Goal: Transaction & Acquisition: Book appointment/travel/reservation

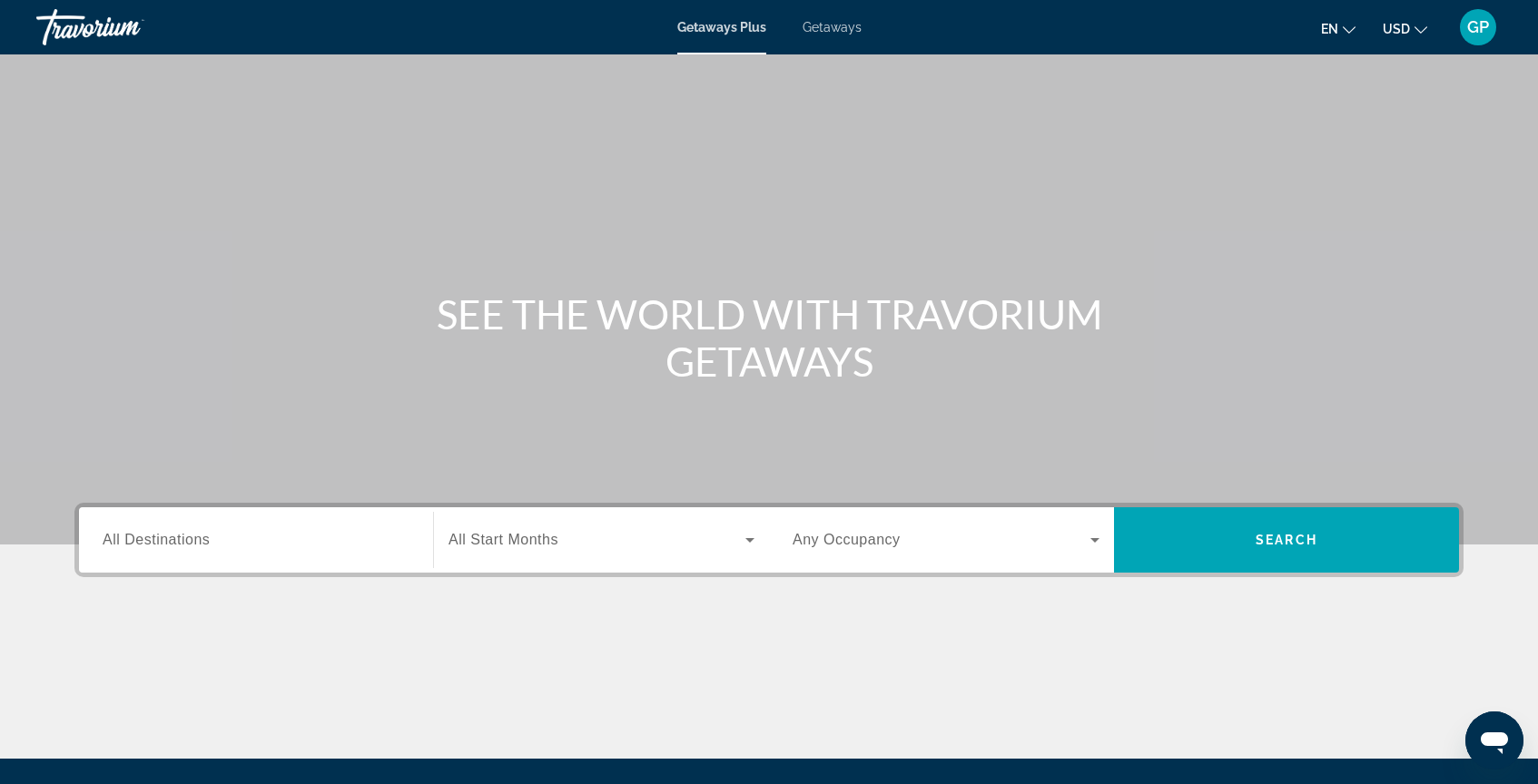
click at [841, 27] on span "Getaways" at bounding box center [831, 27] width 59 height 15
click at [121, 537] on span "All Destinations" at bounding box center [157, 539] width 107 height 15
click at [121, 537] on input "Destination All Destinations" at bounding box center [256, 541] width 307 height 22
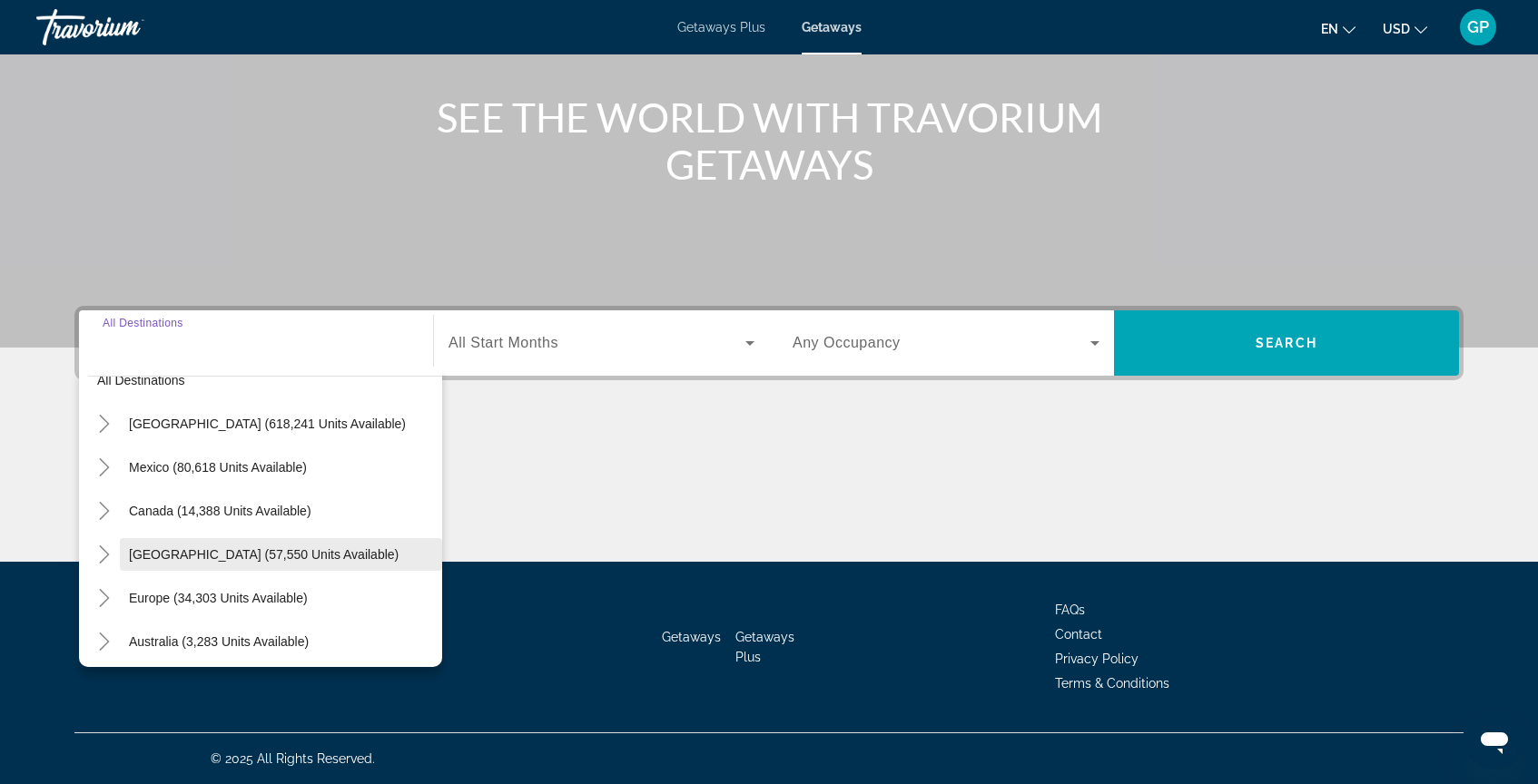
scroll to position [30, 0]
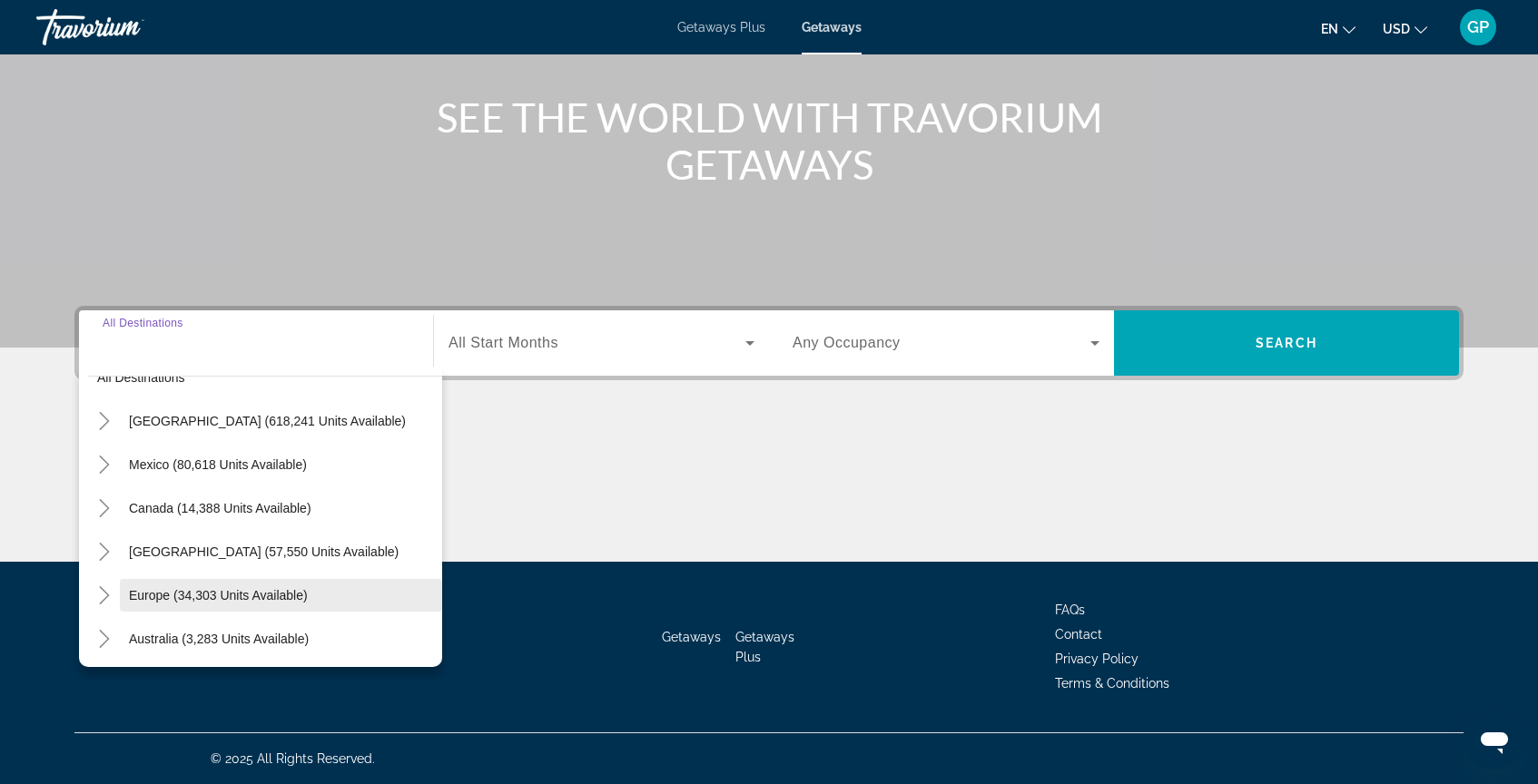
click at [162, 597] on span "Europe (34,303 units available)" at bounding box center [219, 596] width 178 height 15
type input "**********"
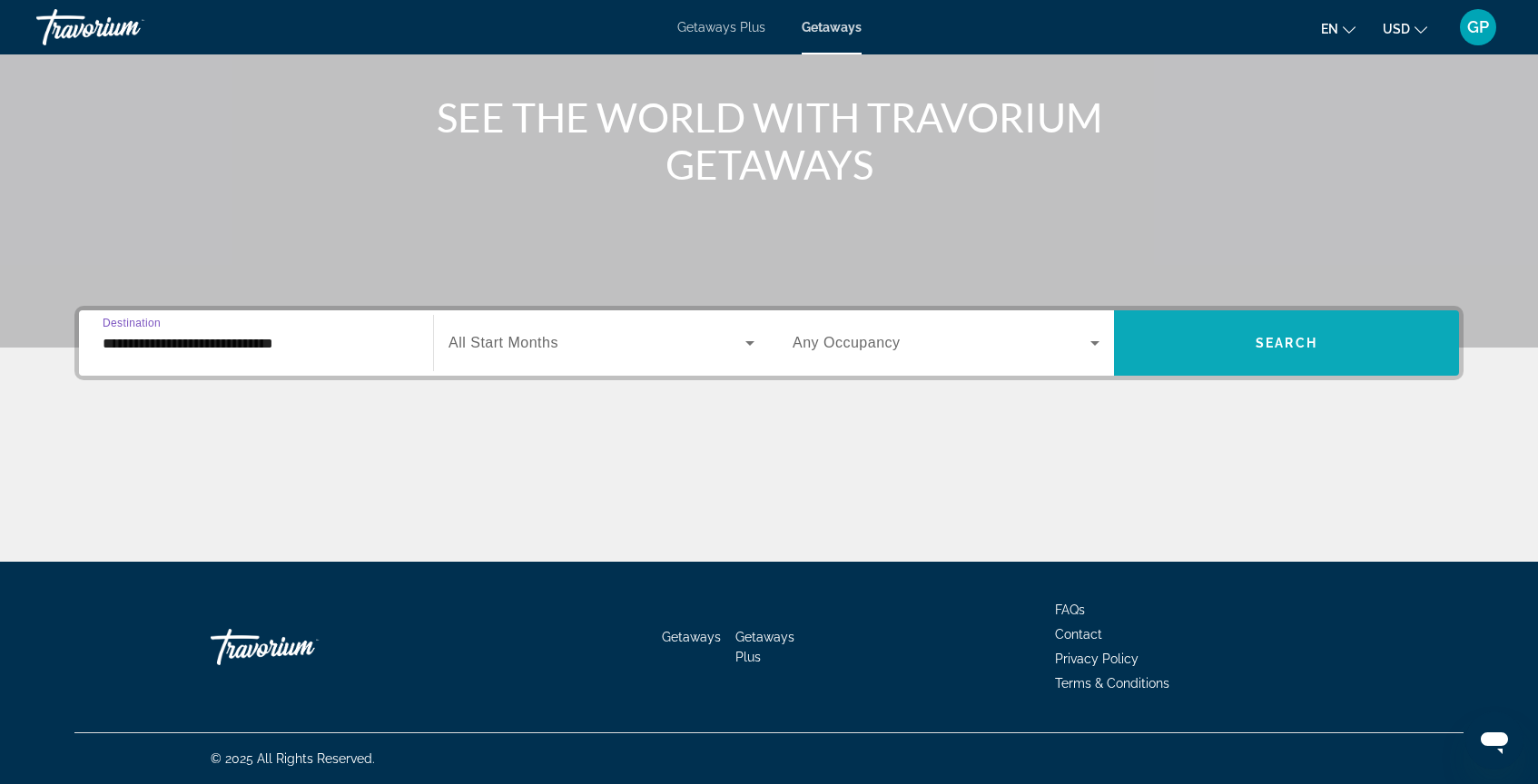
click at [1279, 351] on span "Search widget" at bounding box center [1286, 343] width 345 height 44
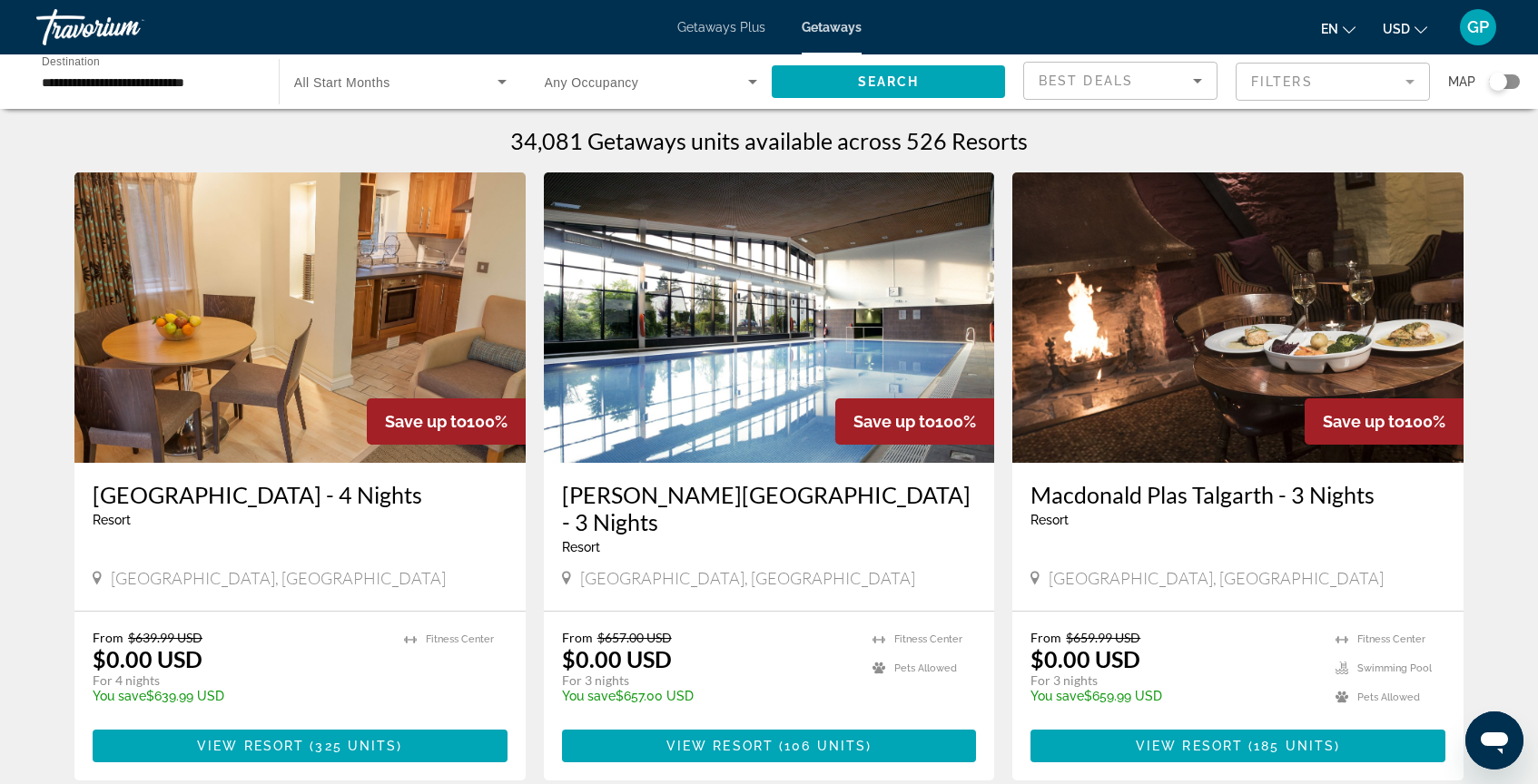
click at [1275, 91] on mat-form-field "Filters" at bounding box center [1332, 82] width 194 height 38
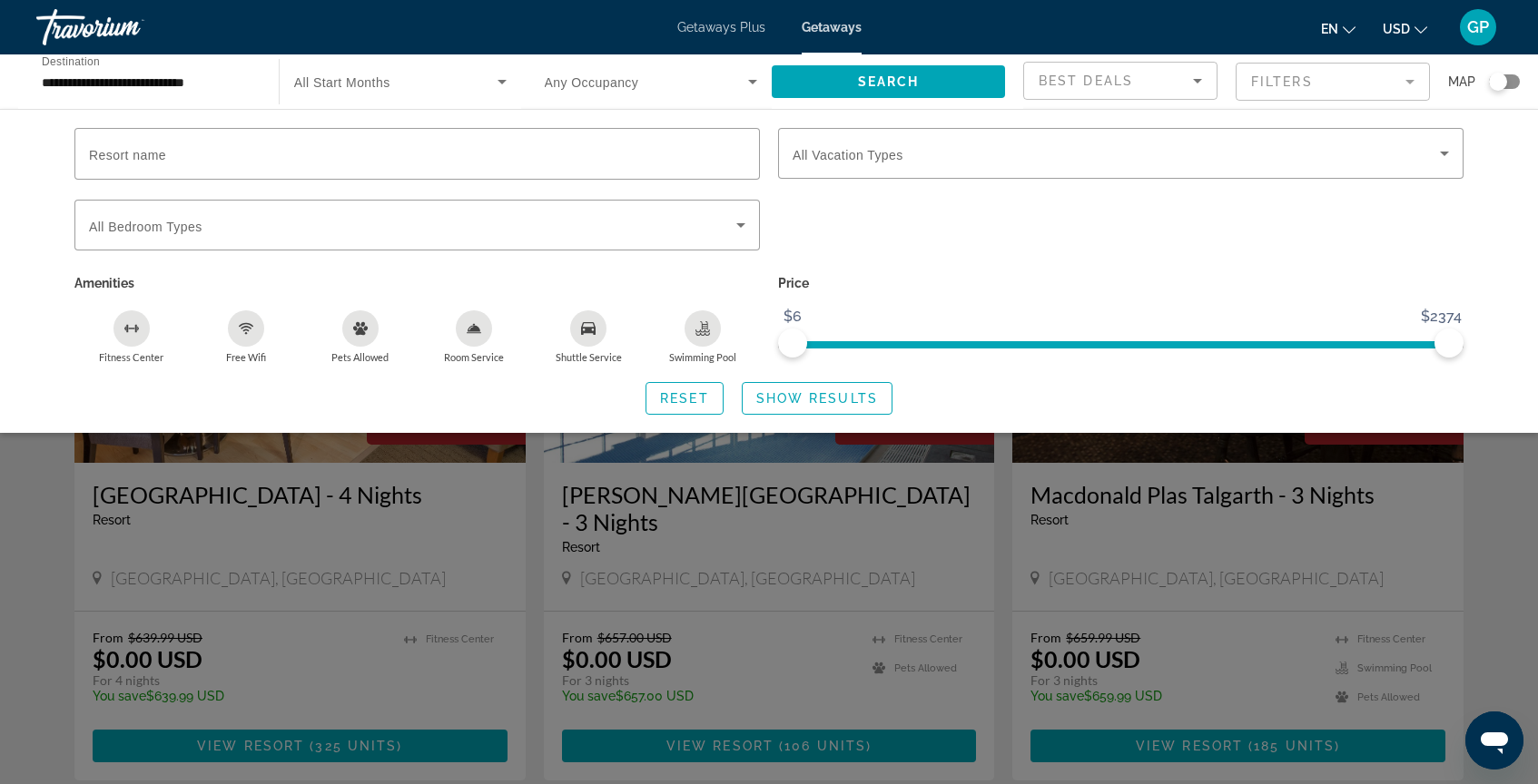
click at [1279, 85] on mat-form-field "Filters" at bounding box center [1332, 82] width 194 height 38
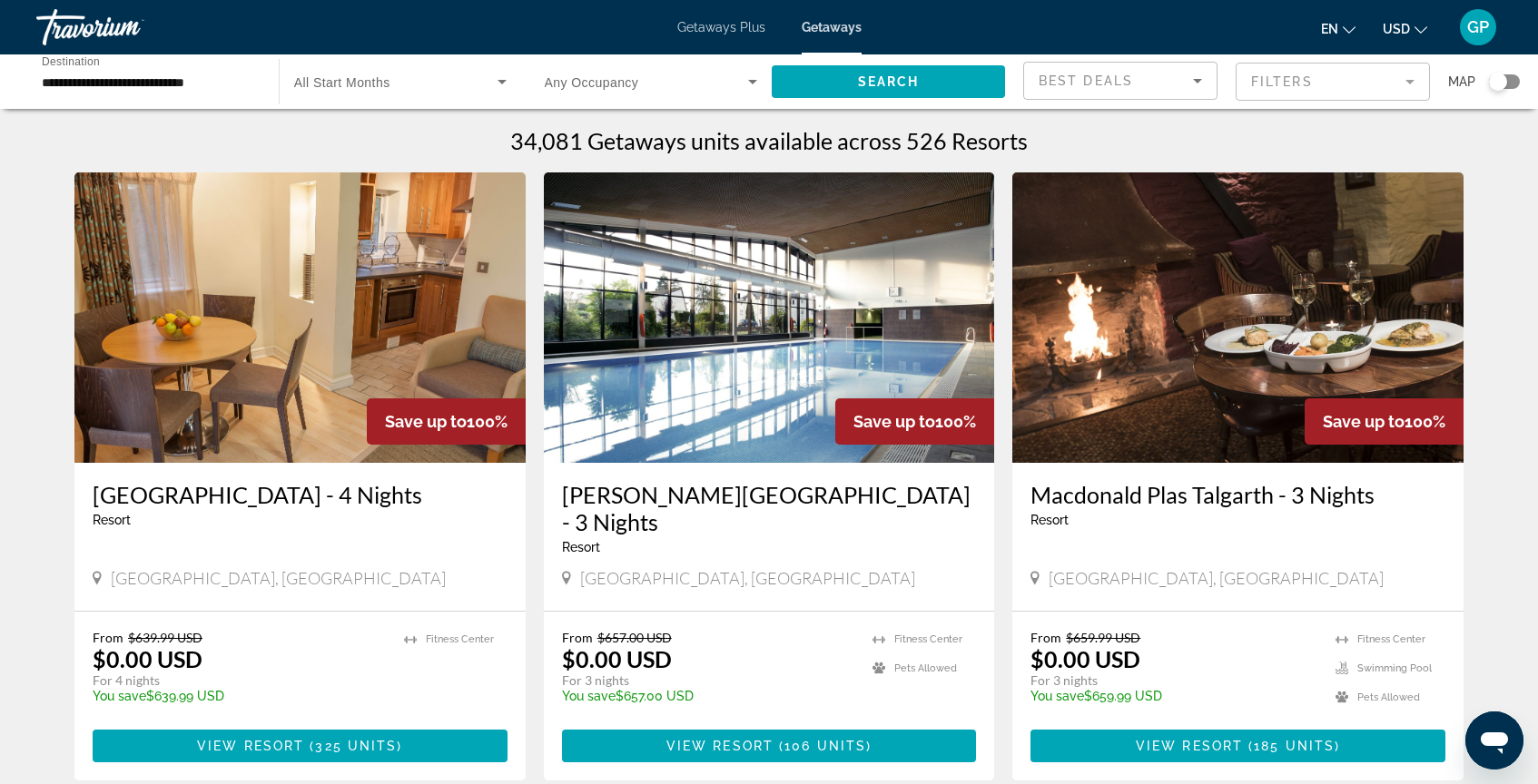
click at [1288, 78] on mat-form-field "Filters" at bounding box center [1332, 82] width 194 height 38
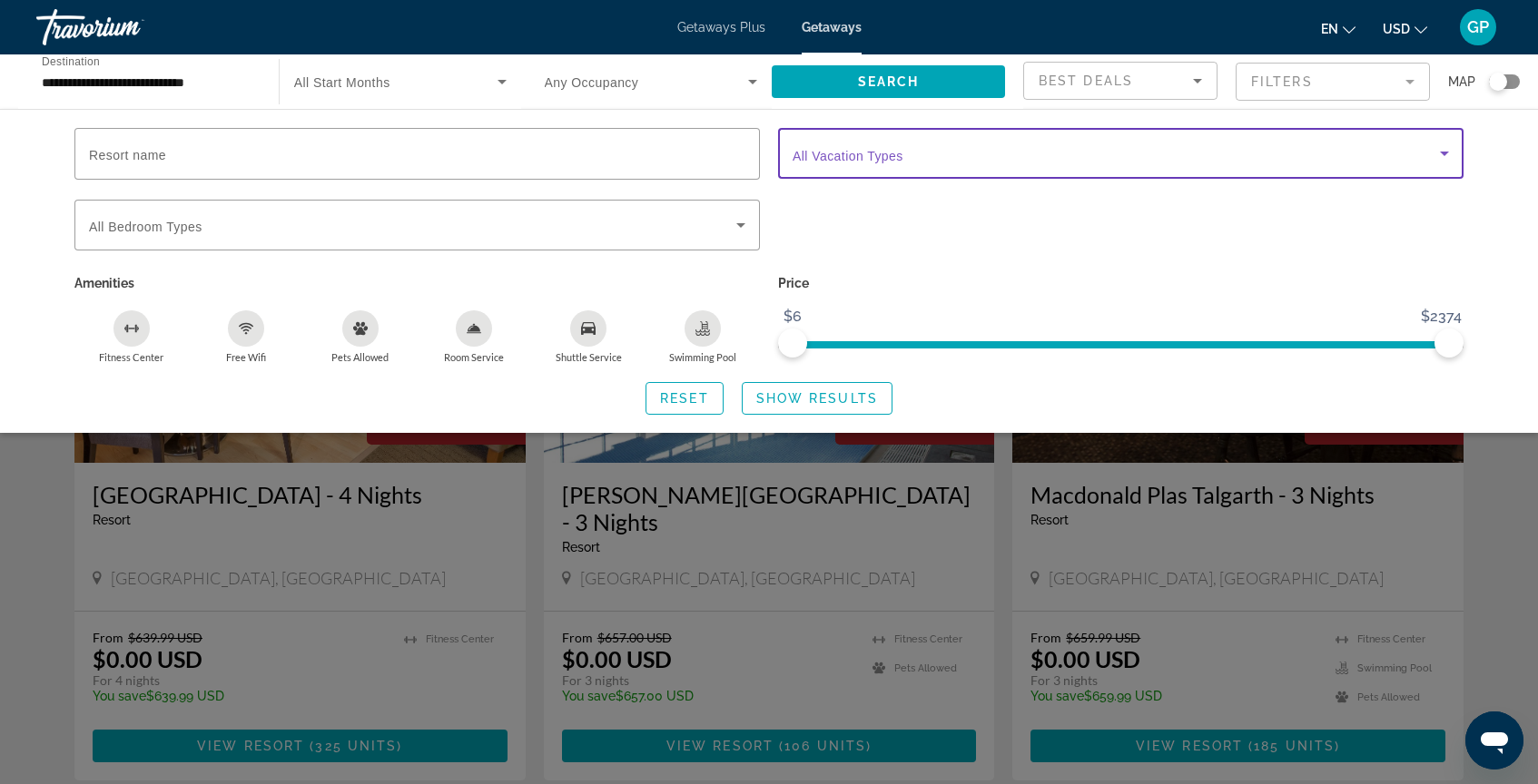
click at [1044, 155] on span "Search widget" at bounding box center [1115, 154] width 647 height 22
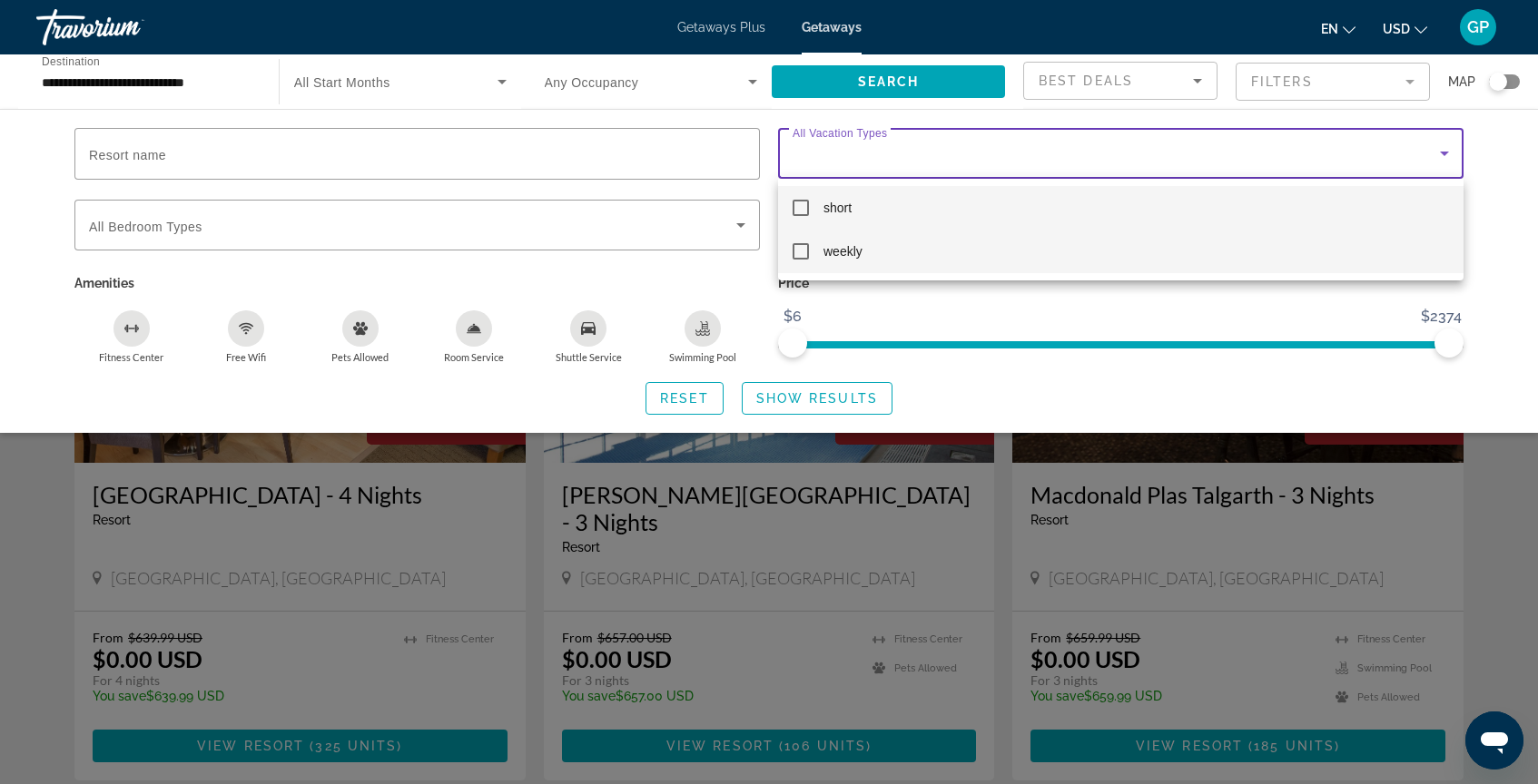
click at [800, 256] on mat-pseudo-checkbox at bounding box center [800, 251] width 16 height 16
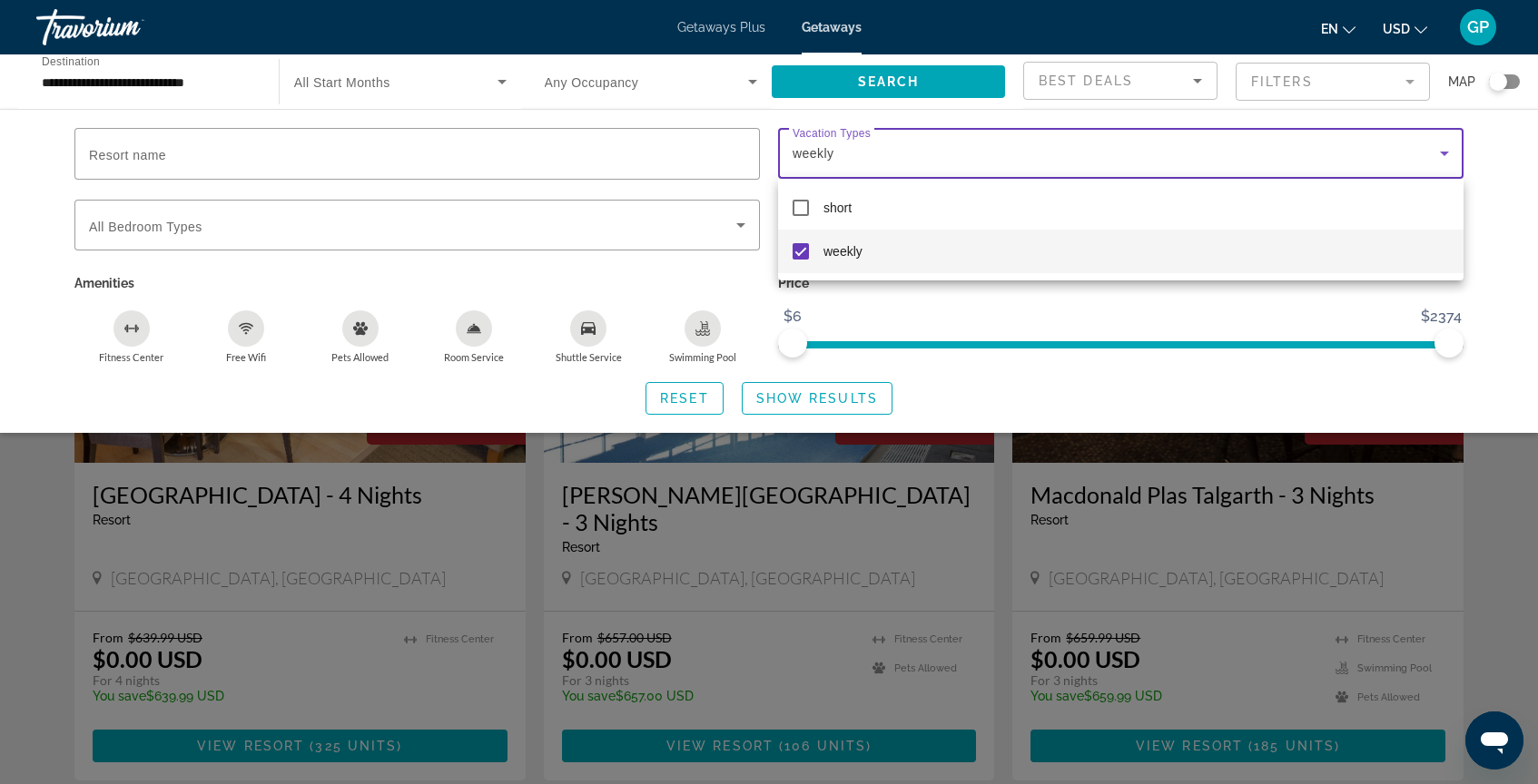
click at [819, 534] on div at bounding box center [769, 392] width 1538 height 784
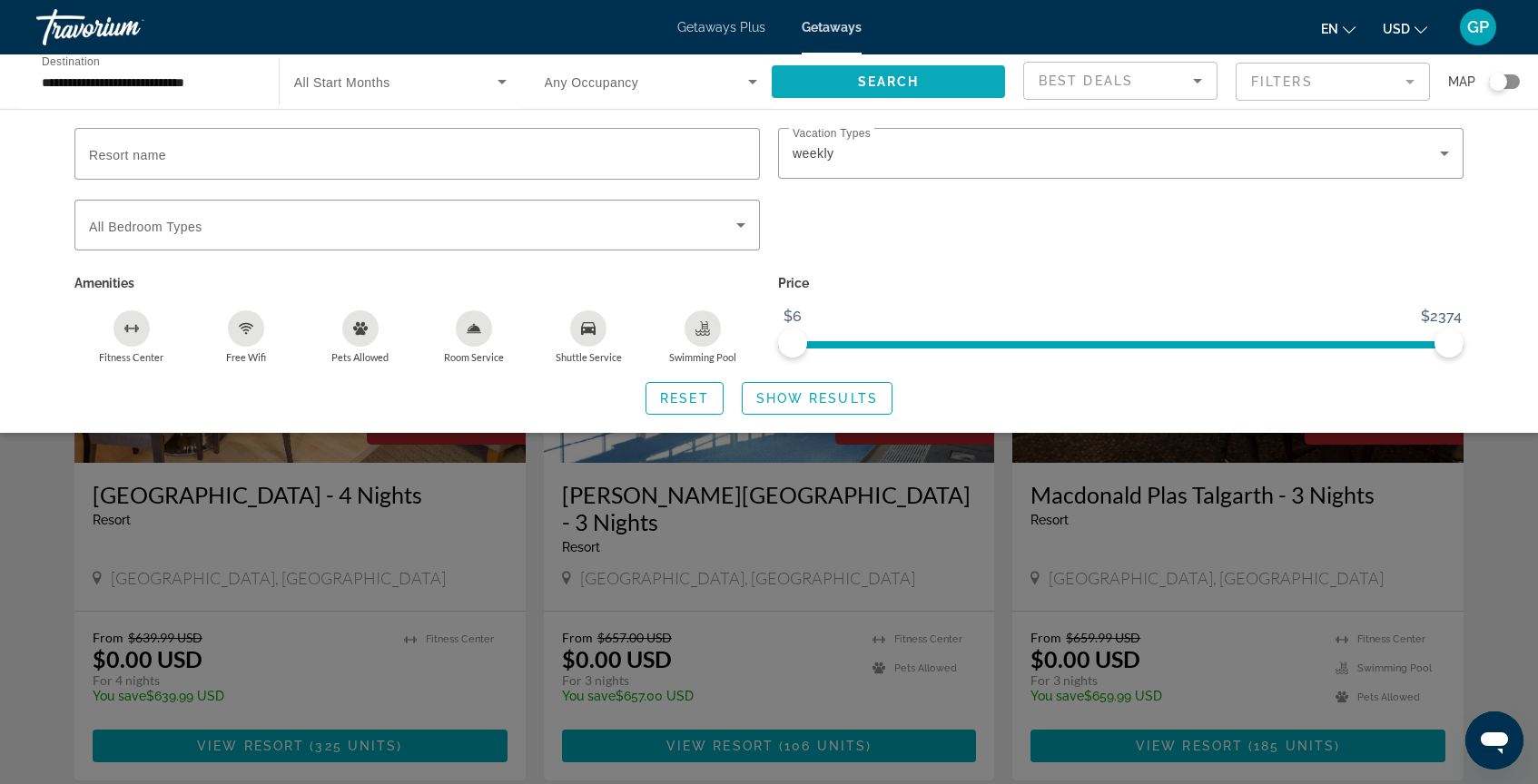
click at [901, 76] on span "Search" at bounding box center [889, 82] width 62 height 15
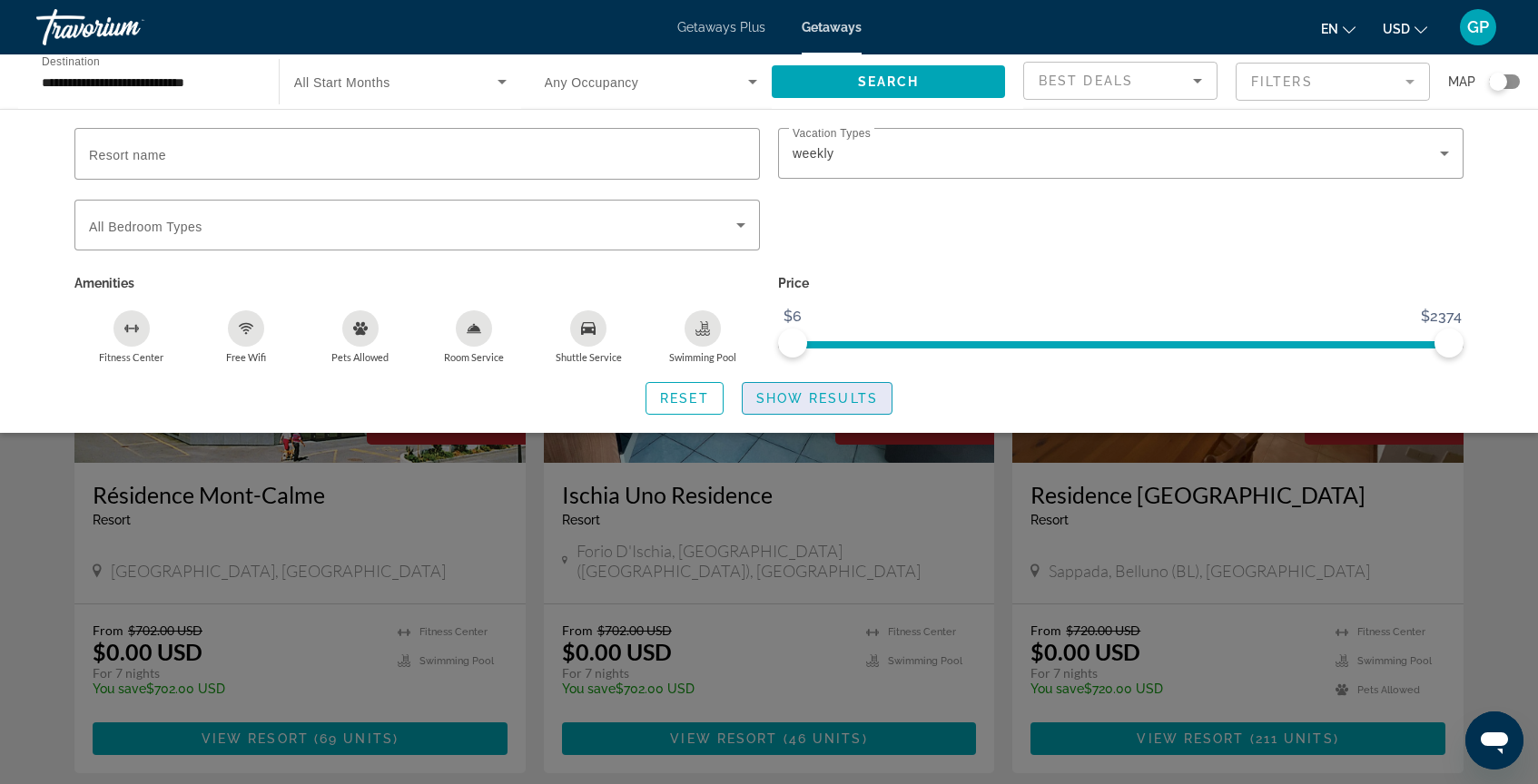
click at [814, 395] on span "Show Results" at bounding box center [817, 399] width 122 height 15
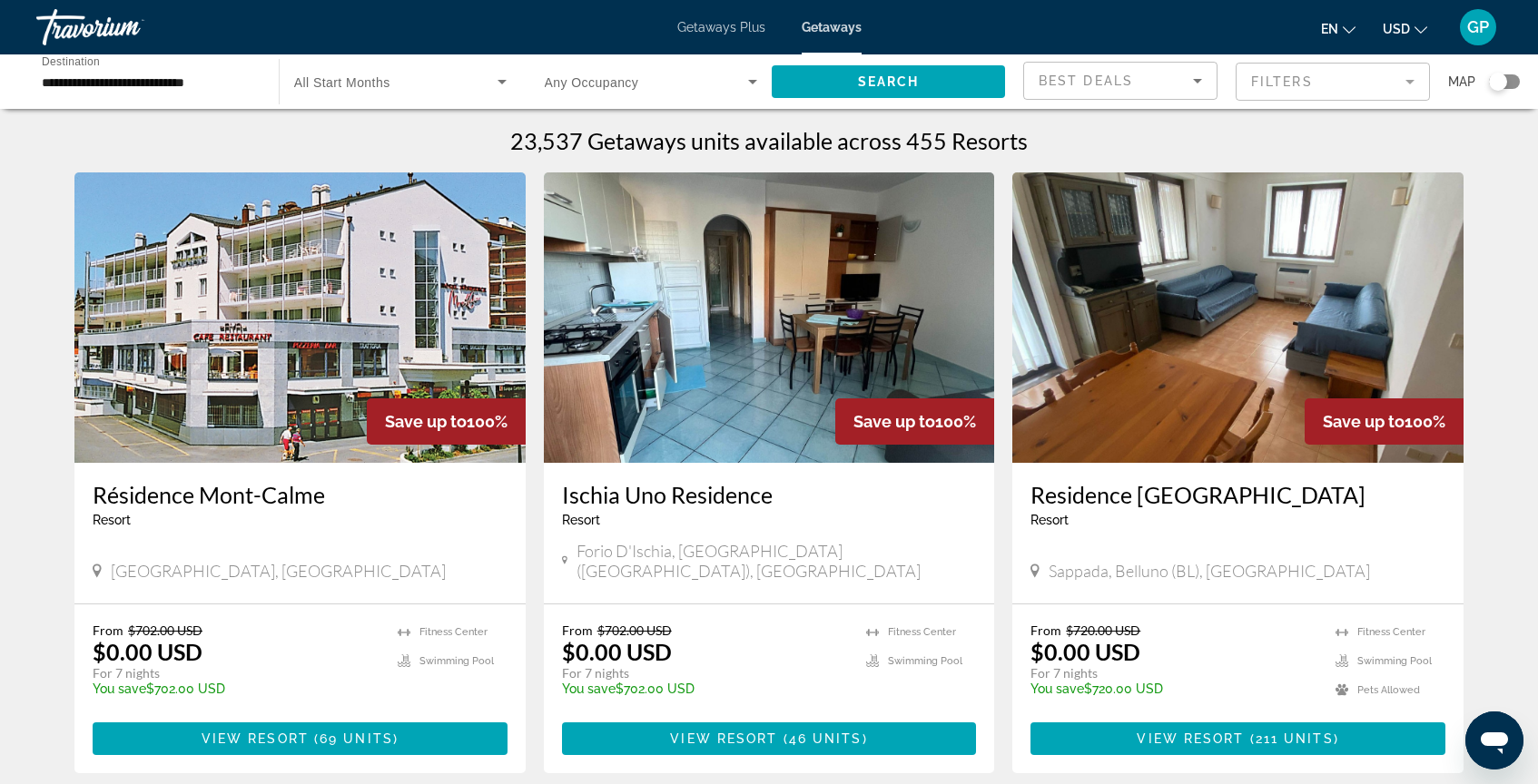
click at [752, 79] on icon "Search widget" at bounding box center [752, 82] width 22 height 22
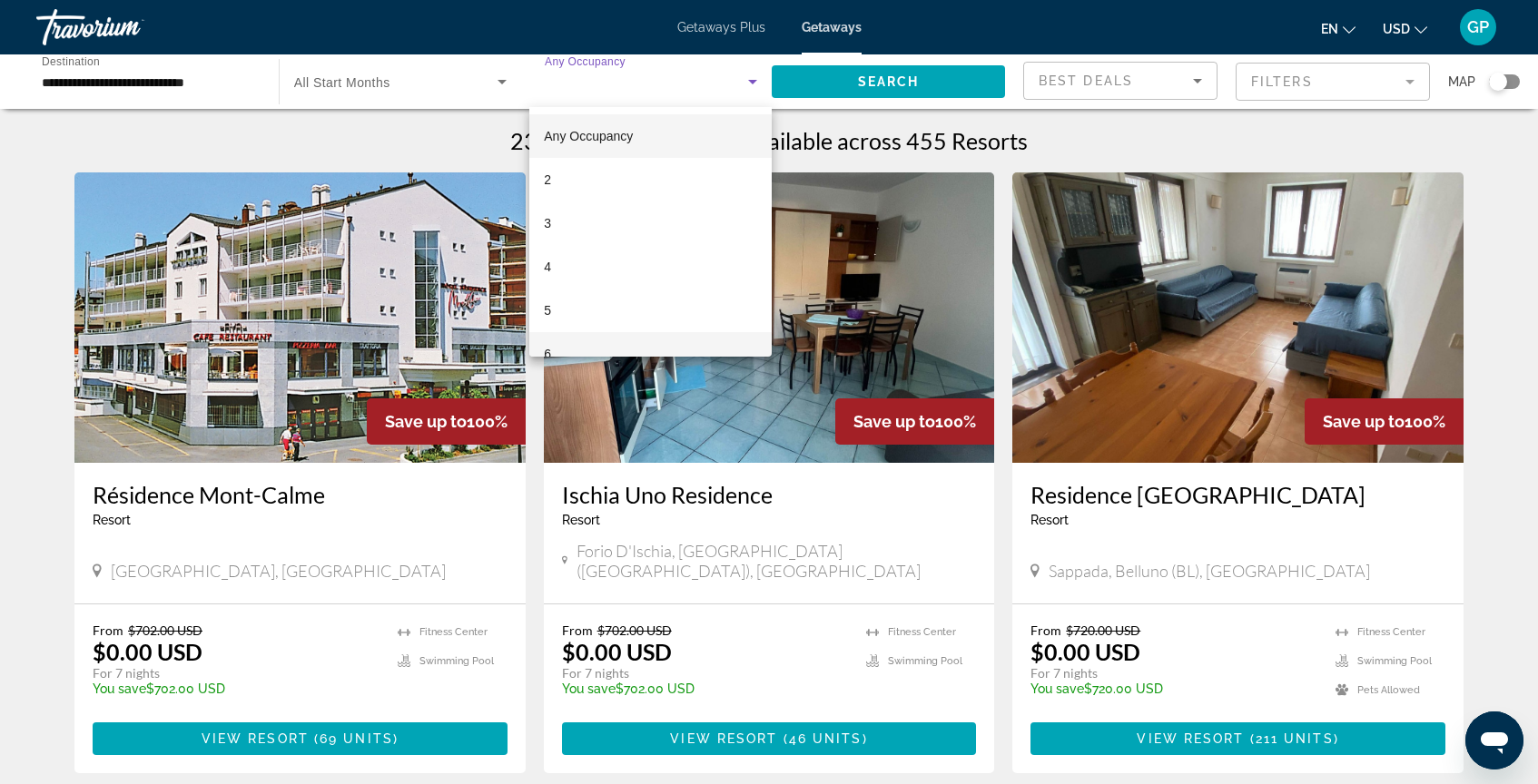
click at [617, 349] on mat-option "6" at bounding box center [650, 354] width 242 height 44
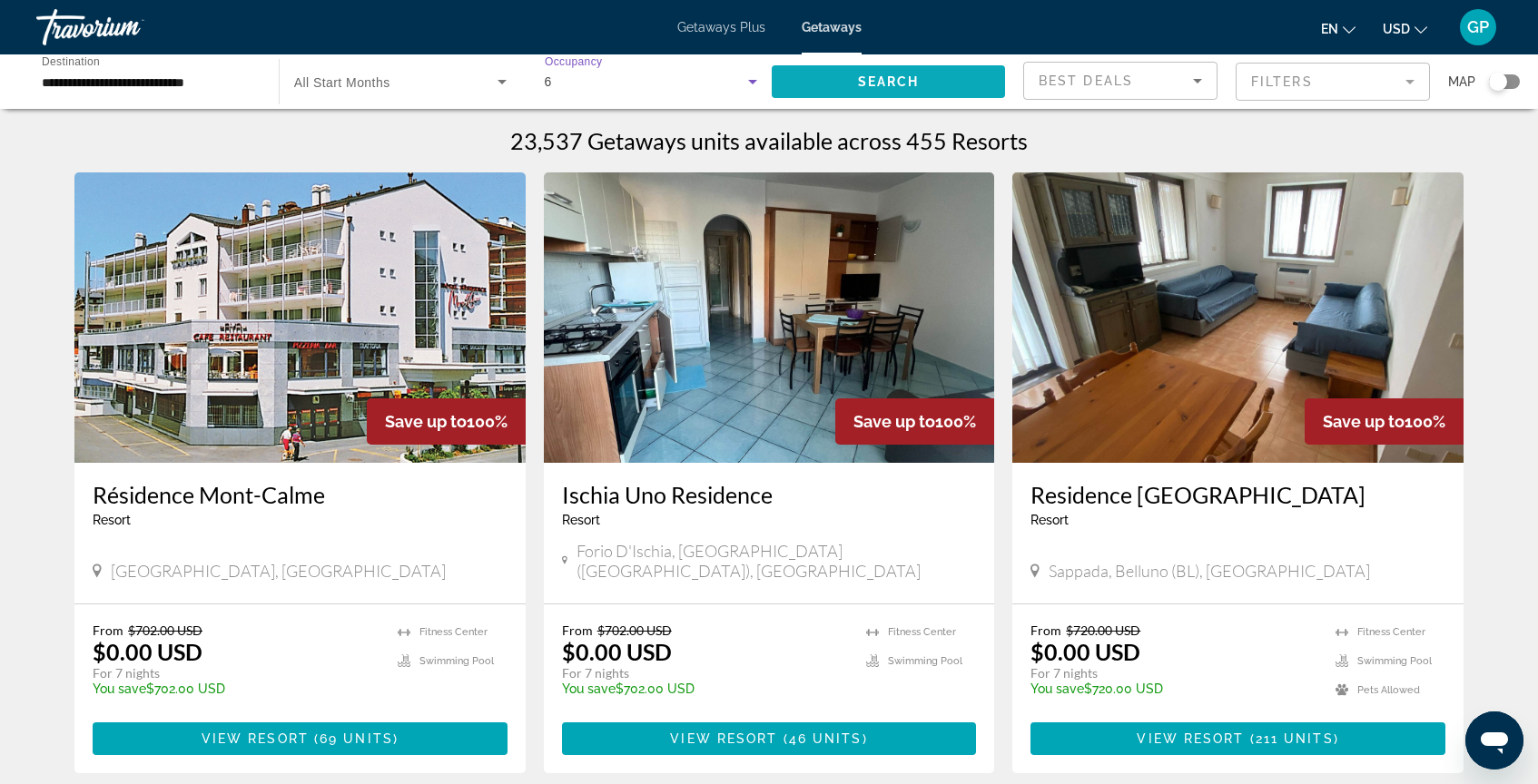
click at [941, 78] on span "Search widget" at bounding box center [888, 82] width 233 height 44
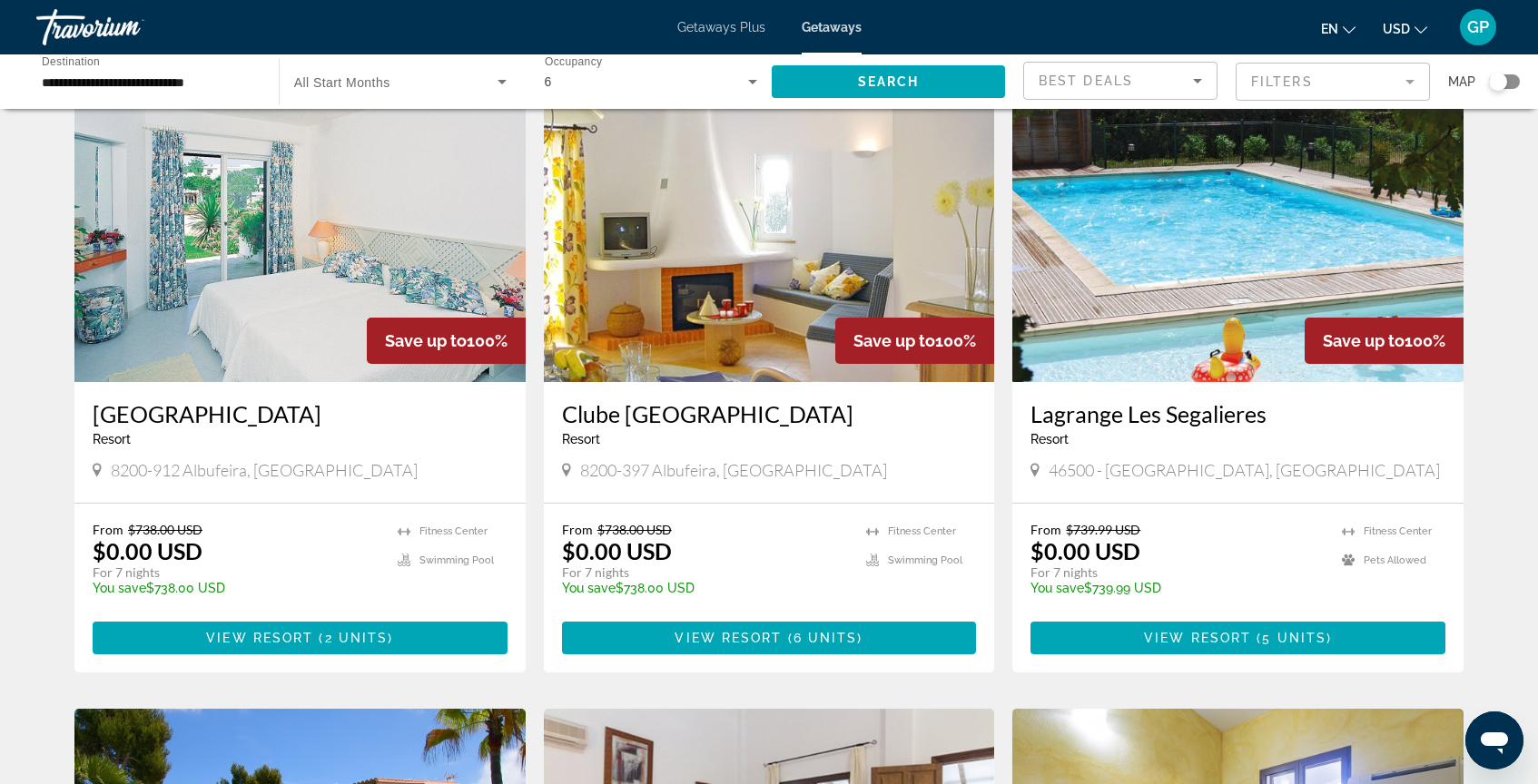
scroll to position [86, 0]
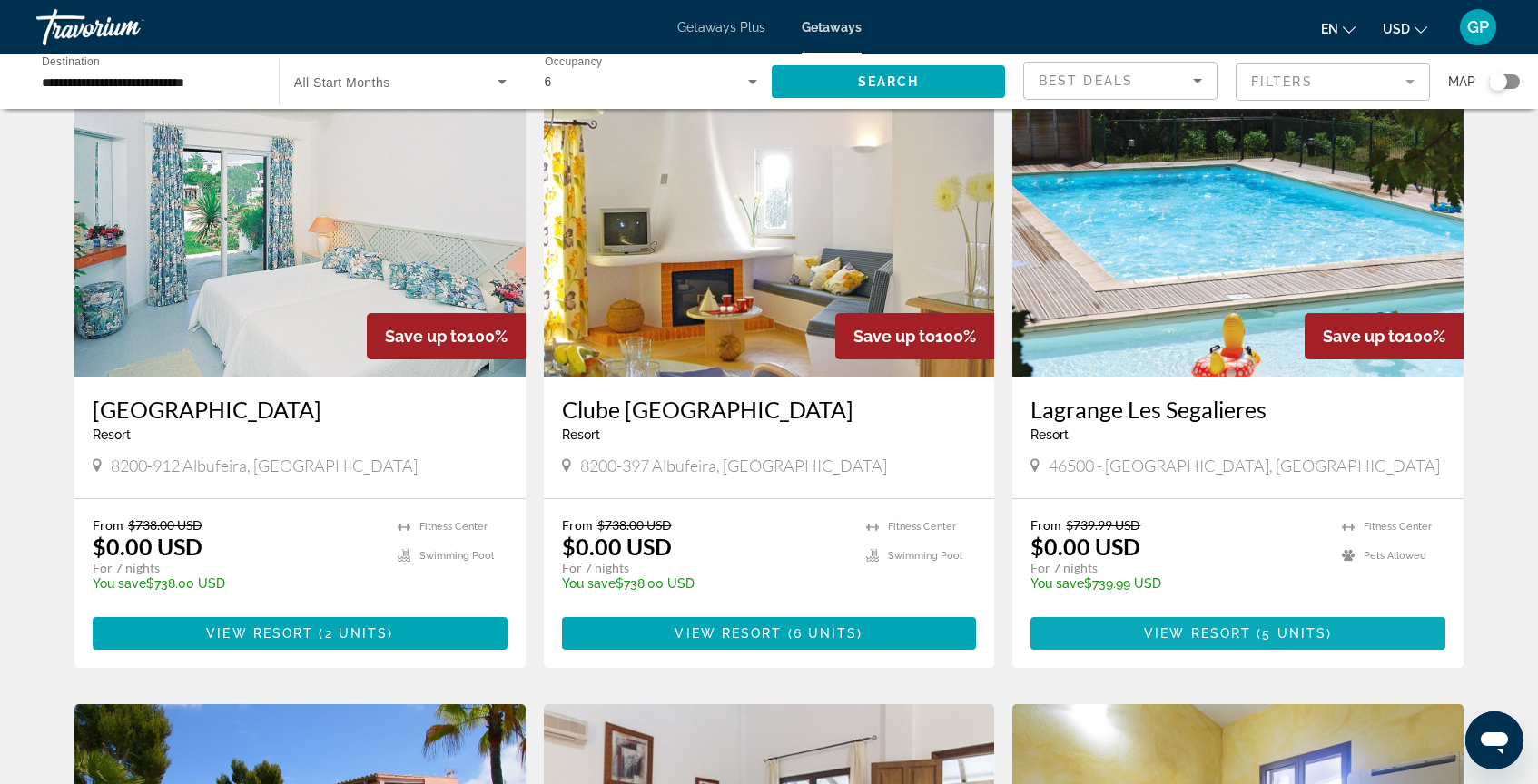
click at [1208, 634] on span "View Resort" at bounding box center [1197, 634] width 107 height 15
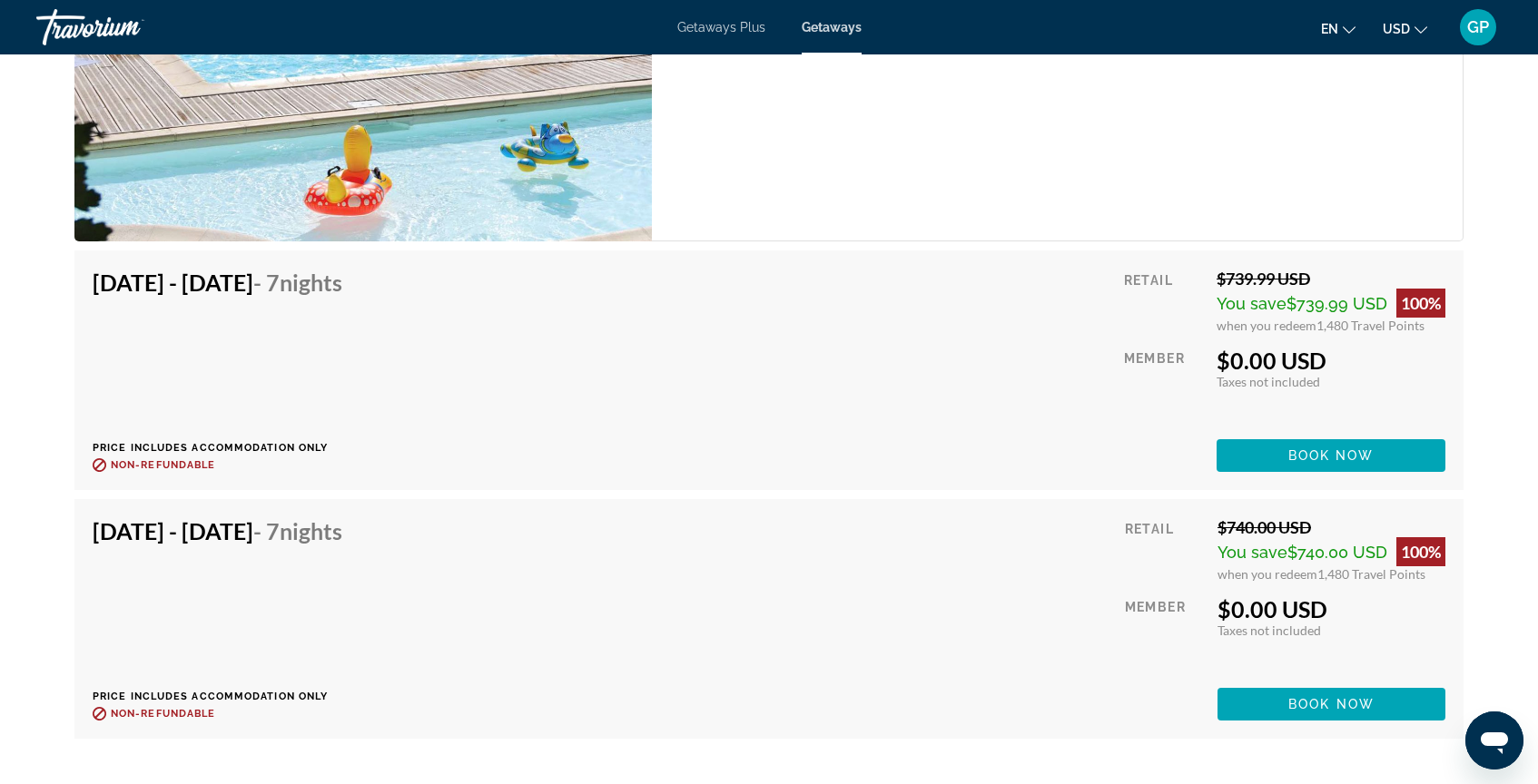
scroll to position [3305, 0]
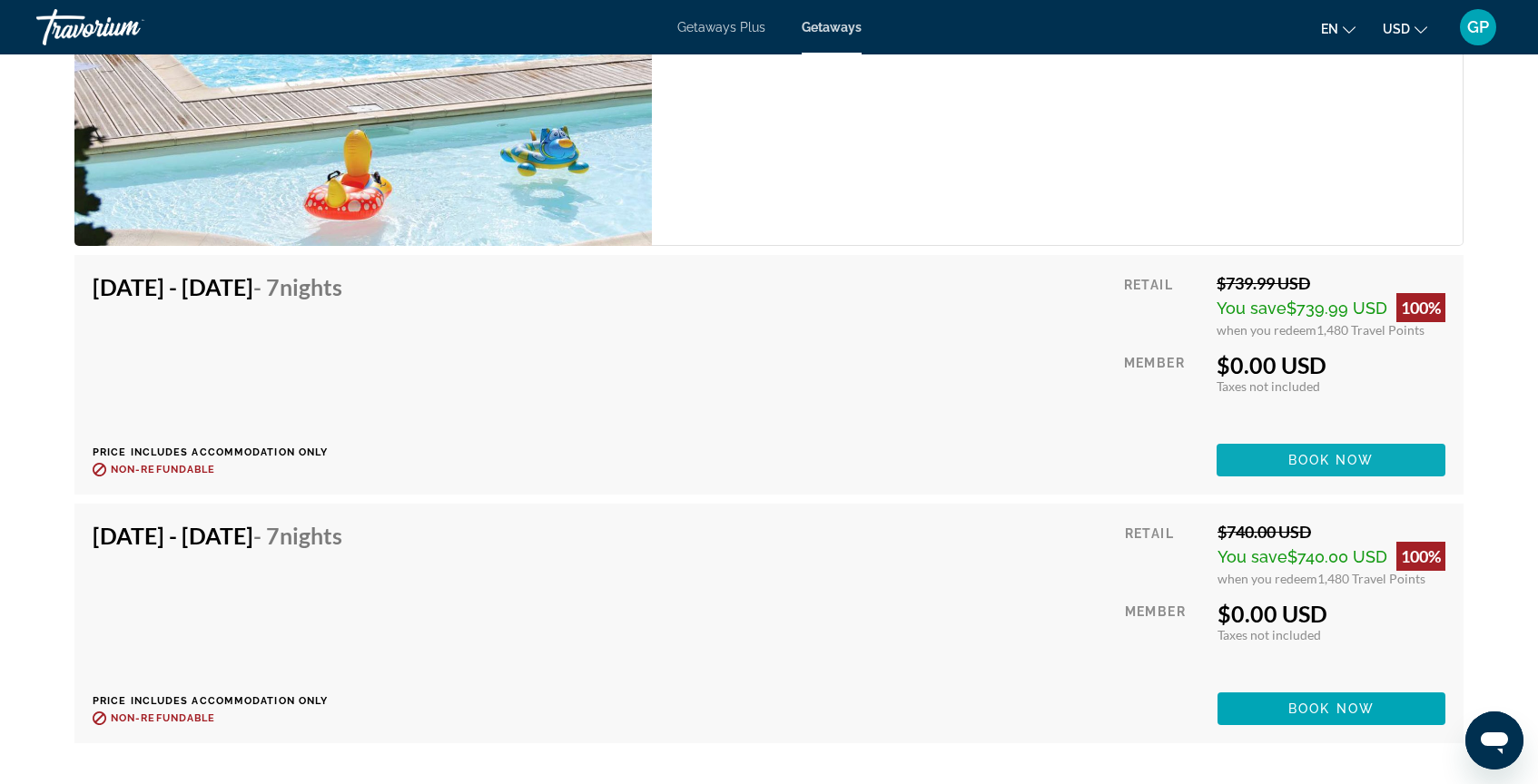
click at [1344, 465] on span "Book now" at bounding box center [1331, 460] width 87 height 15
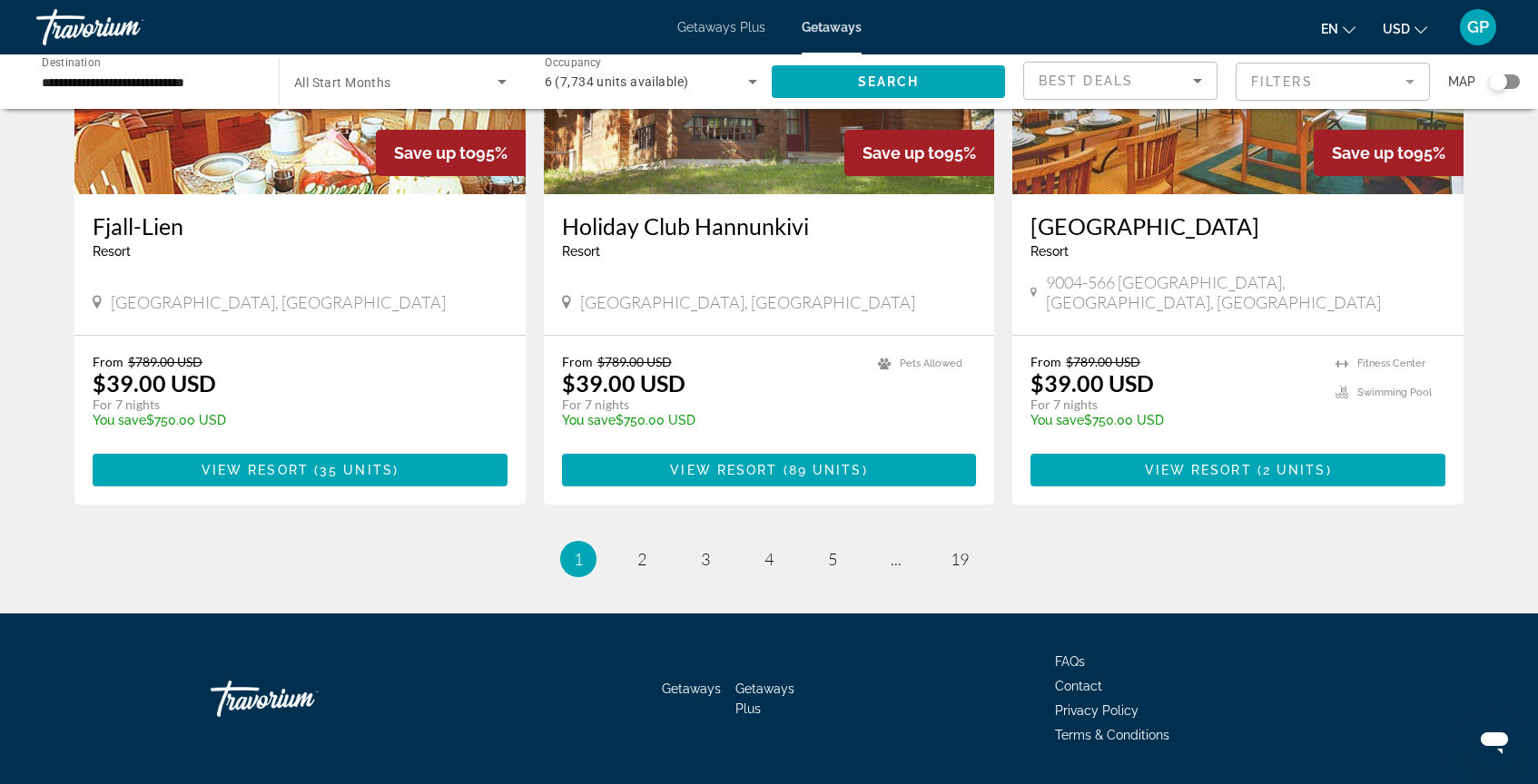
scroll to position [2153, 0]
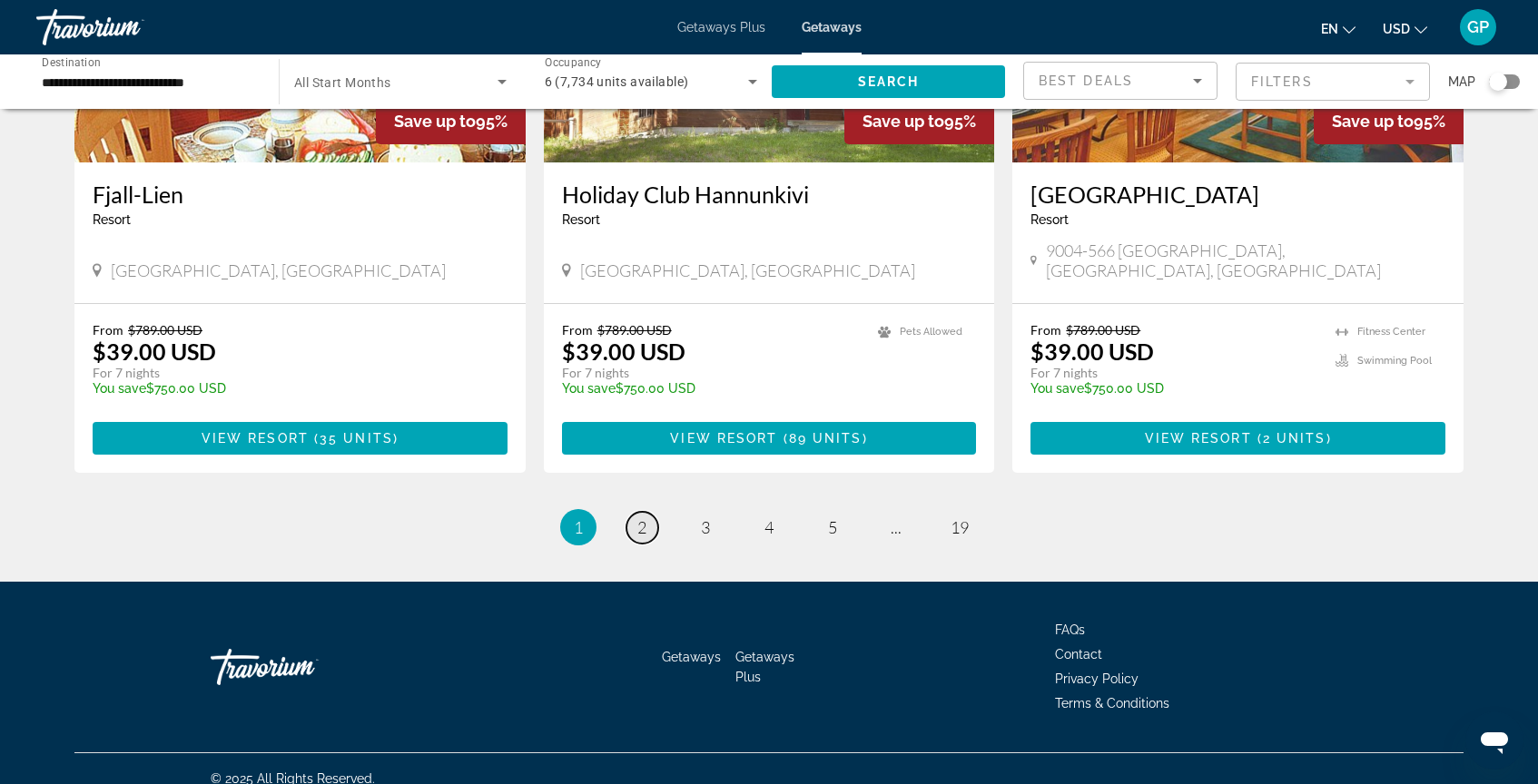
click at [638, 517] on span "2" at bounding box center [642, 527] width 9 height 20
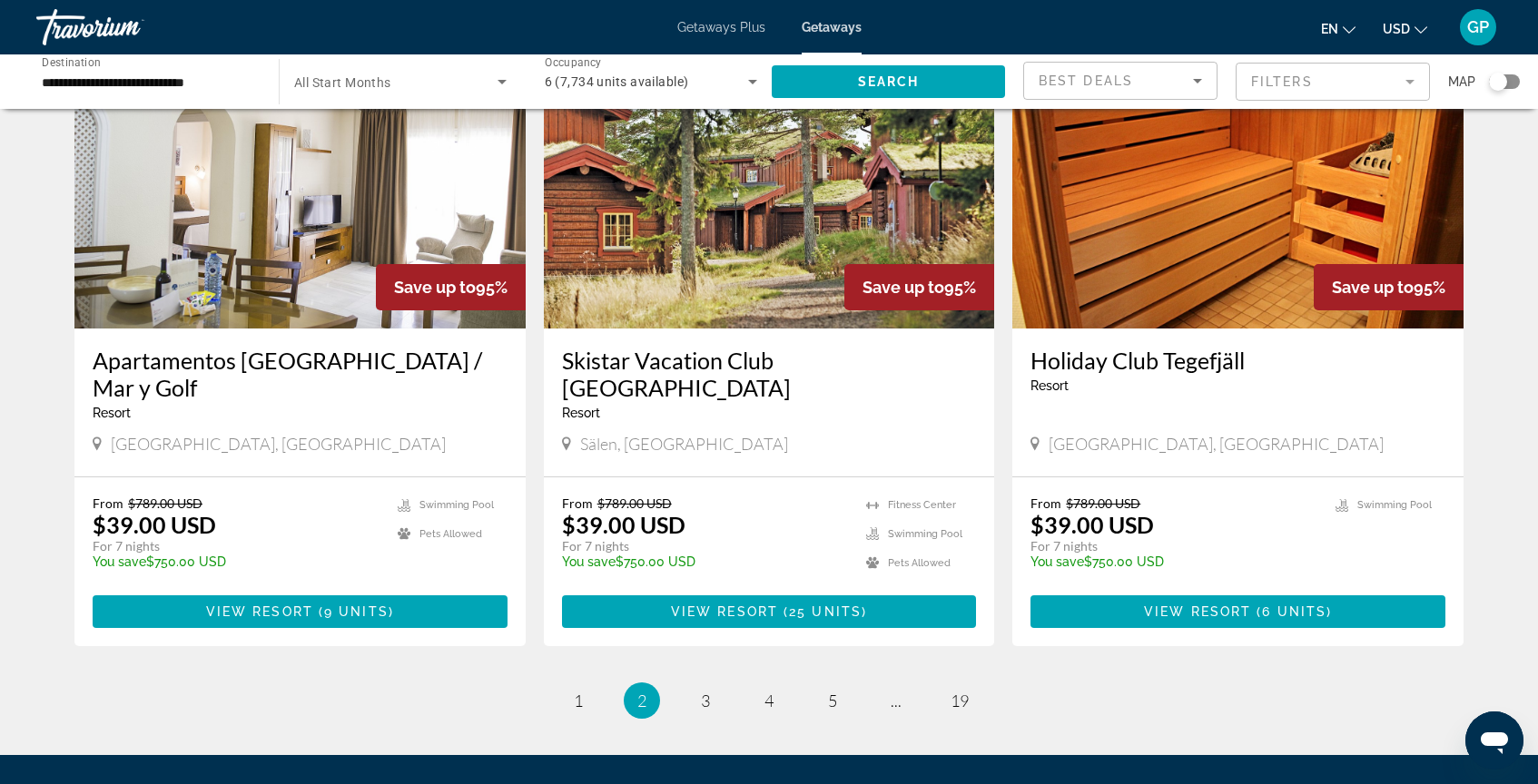
scroll to position [2050, 0]
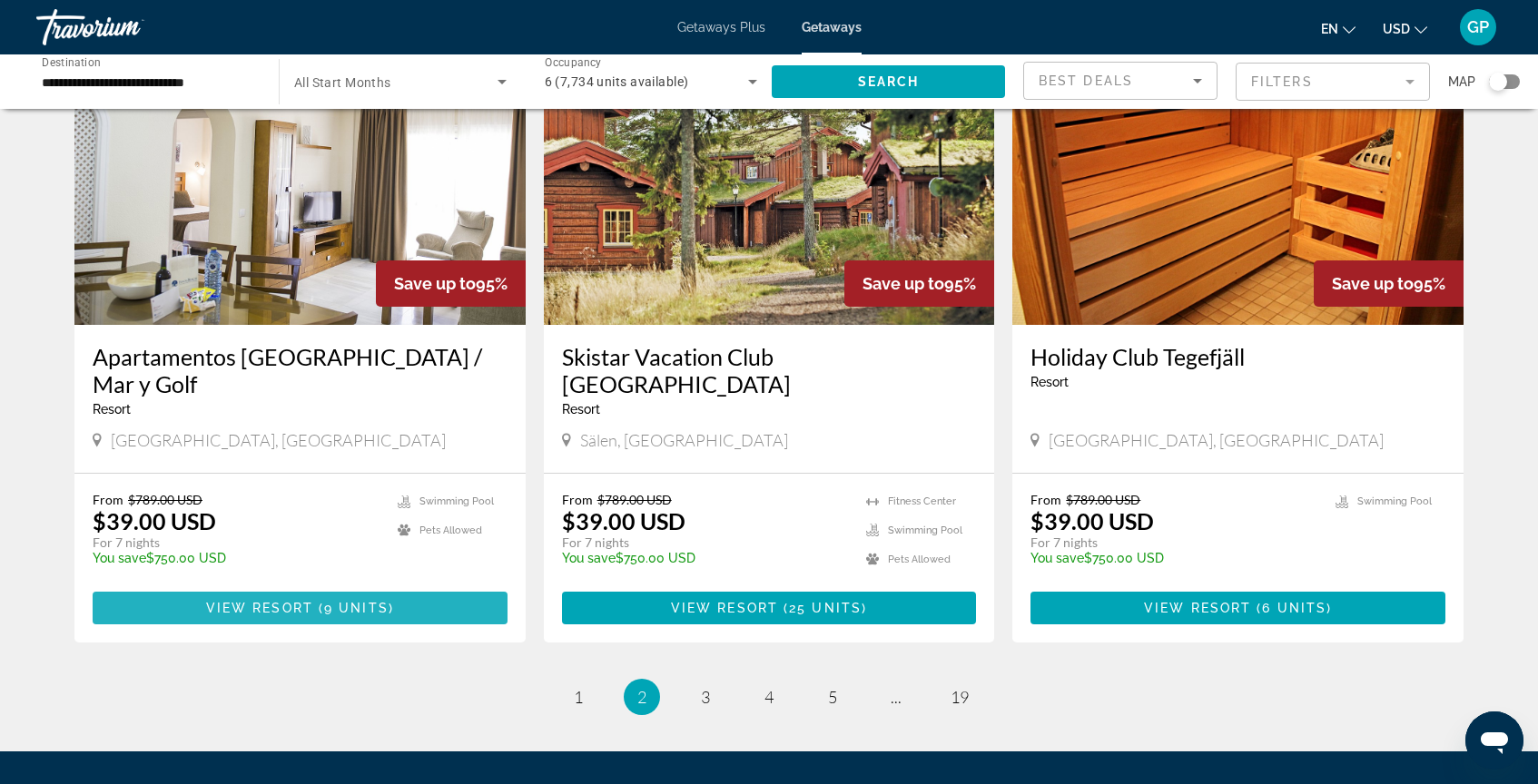
click at [304, 601] on span "View Resort" at bounding box center [260, 608] width 107 height 15
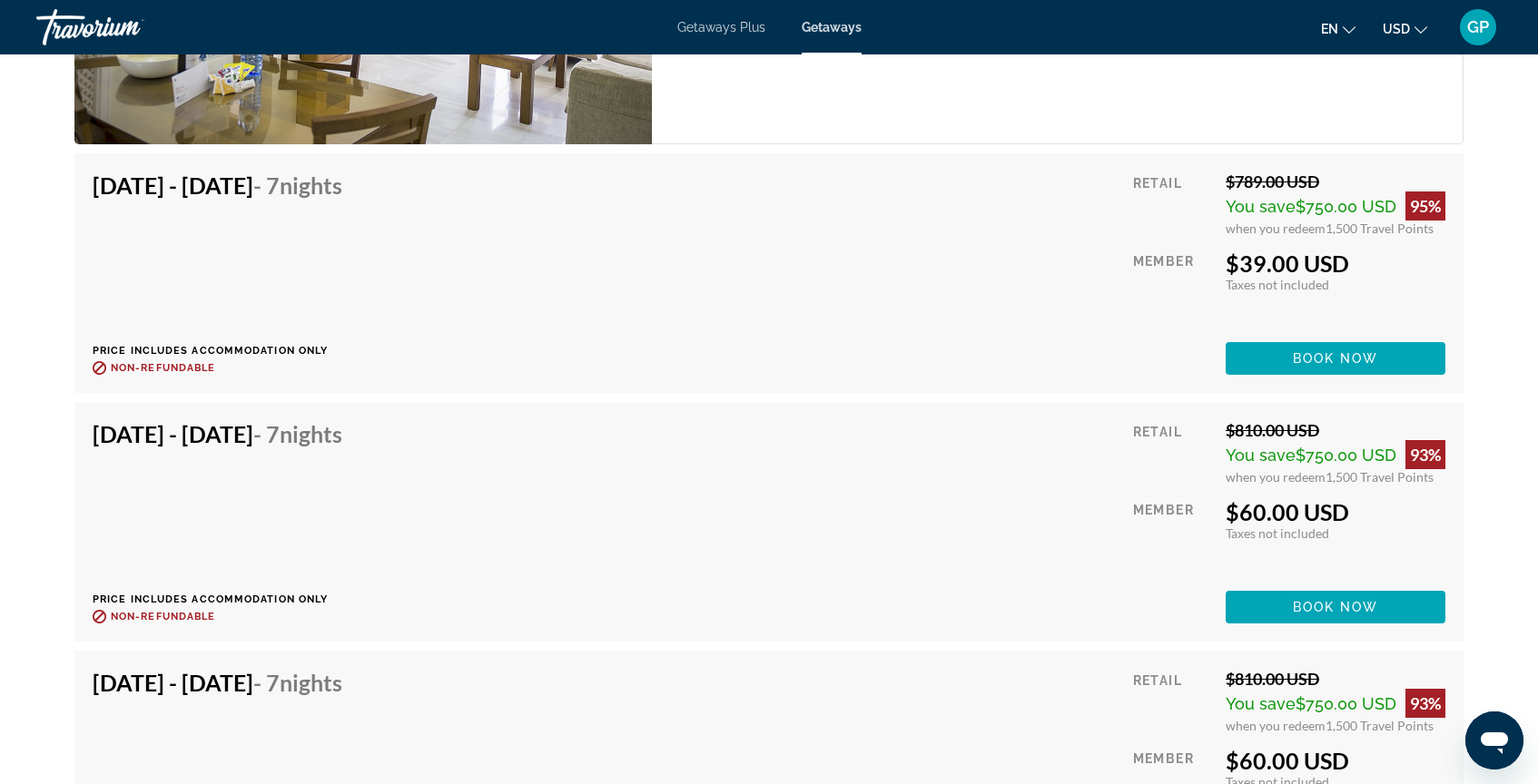
scroll to position [3611, 0]
click at [1330, 359] on span "Book now" at bounding box center [1336, 358] width 87 height 15
